Goal: Task Accomplishment & Management: Use online tool/utility

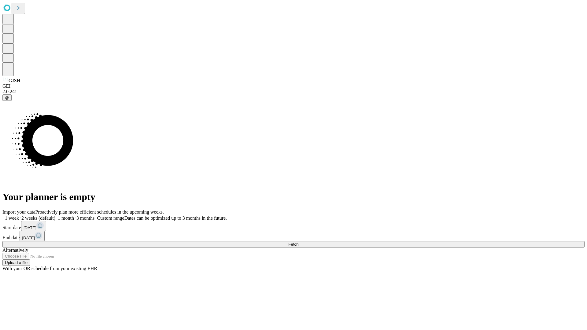
click at [298, 242] on span "Fetch" at bounding box center [293, 244] width 10 height 5
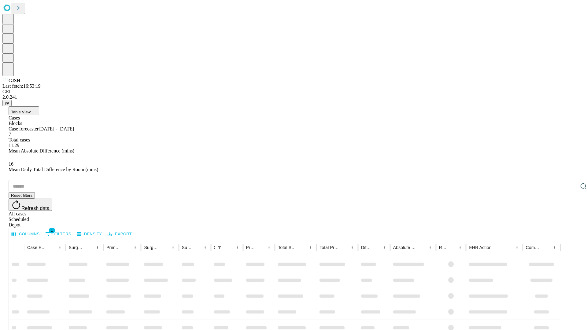
click at [571, 222] on div "Depot" at bounding box center [300, 225] width 582 height 6
